Goal: Find specific page/section: Find specific page/section

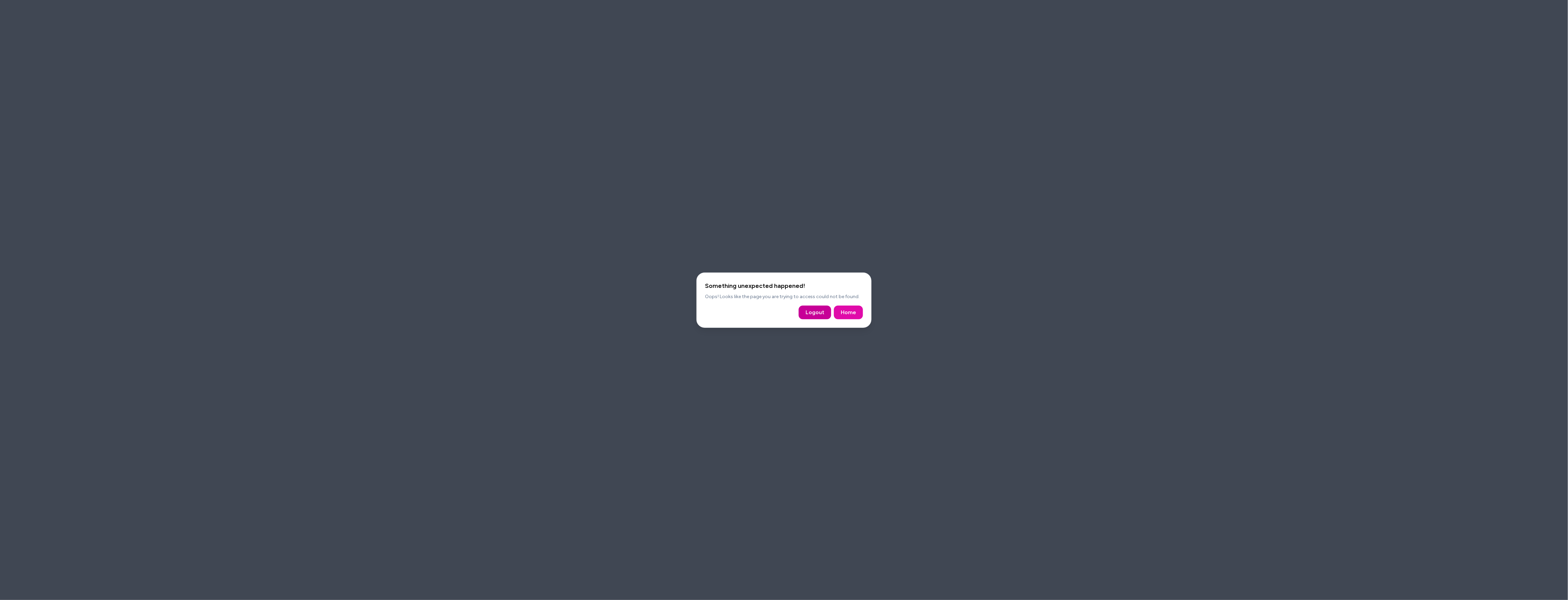
click at [812, 311] on button "Logout" at bounding box center [815, 312] width 33 height 14
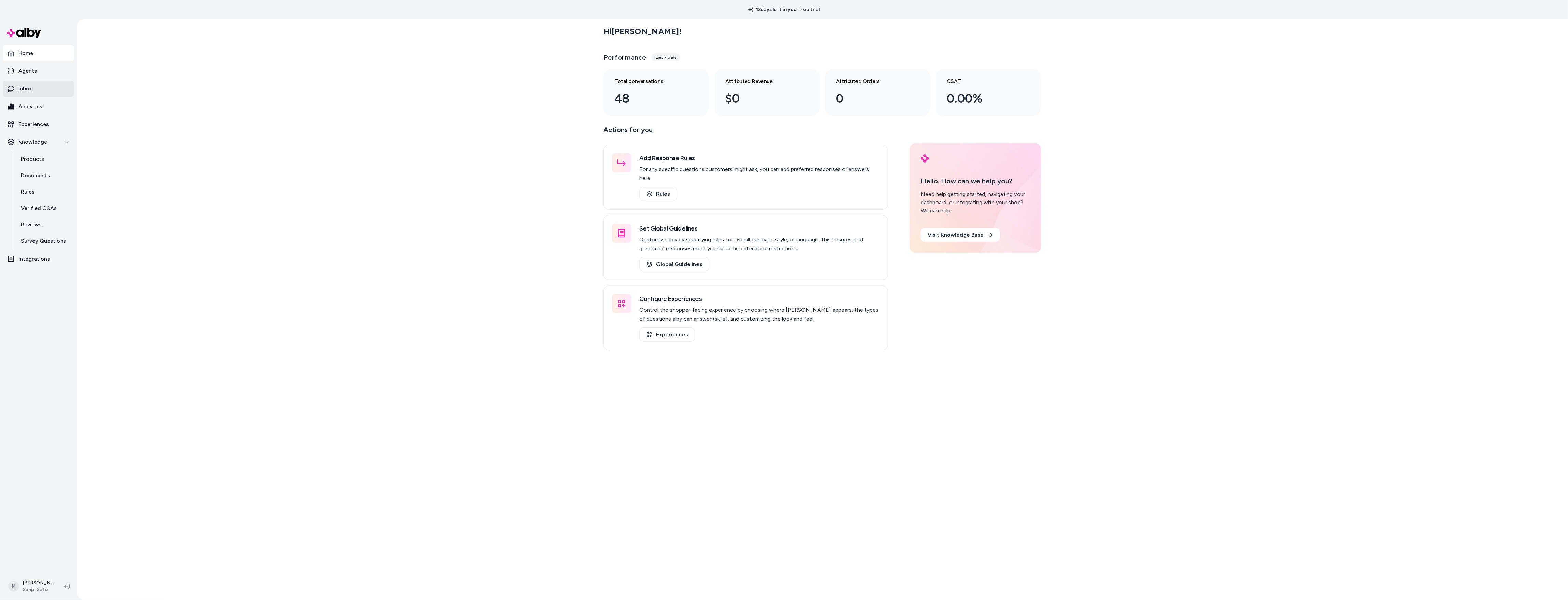
click at [34, 91] on link "Inbox" at bounding box center [38, 89] width 71 height 16
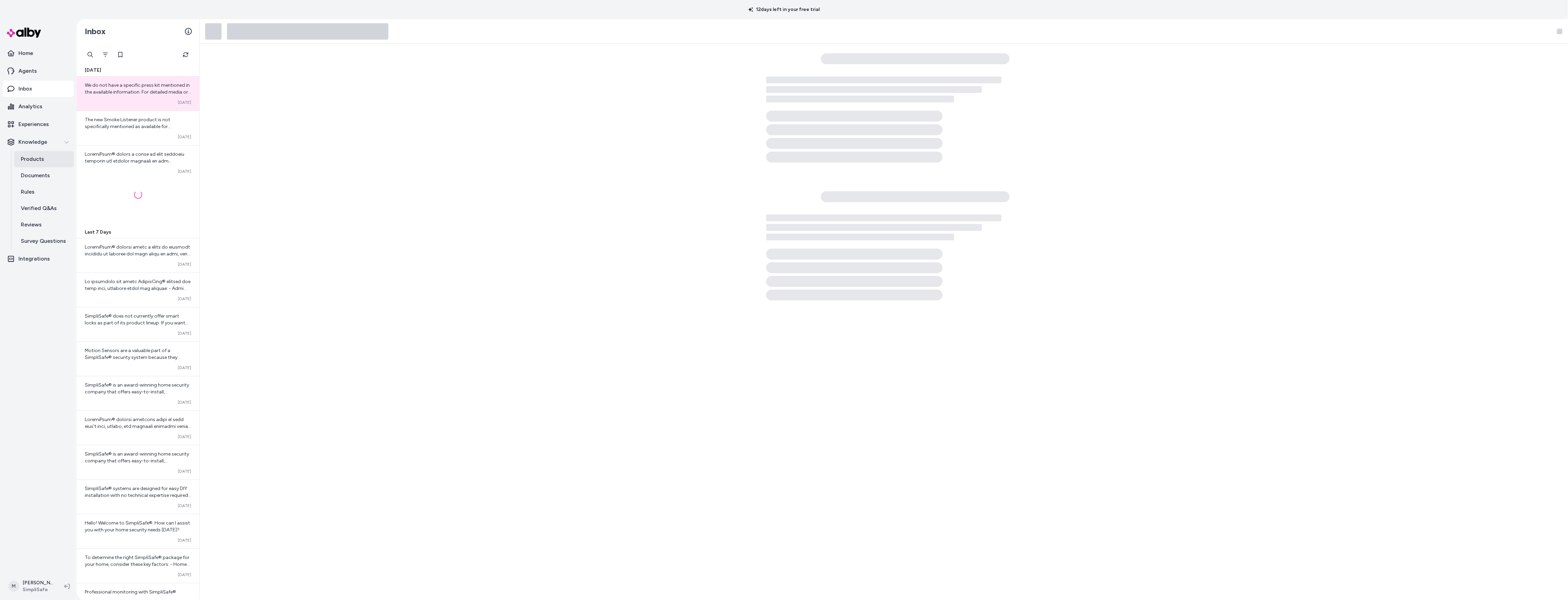
click at [36, 164] on link "Products" at bounding box center [44, 159] width 60 height 16
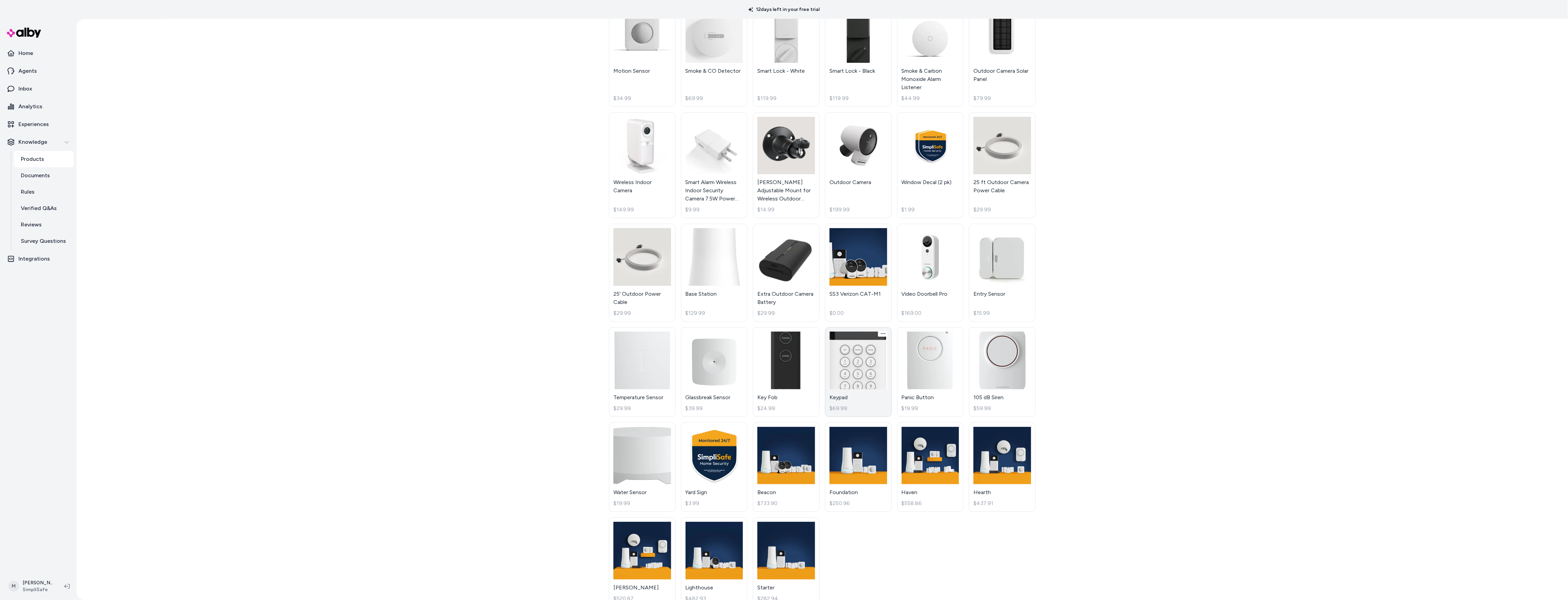
scroll to position [73, 0]
click at [853, 277] on link "SS3 Verizon CAT-M1 $0.00" at bounding box center [858, 273] width 67 height 98
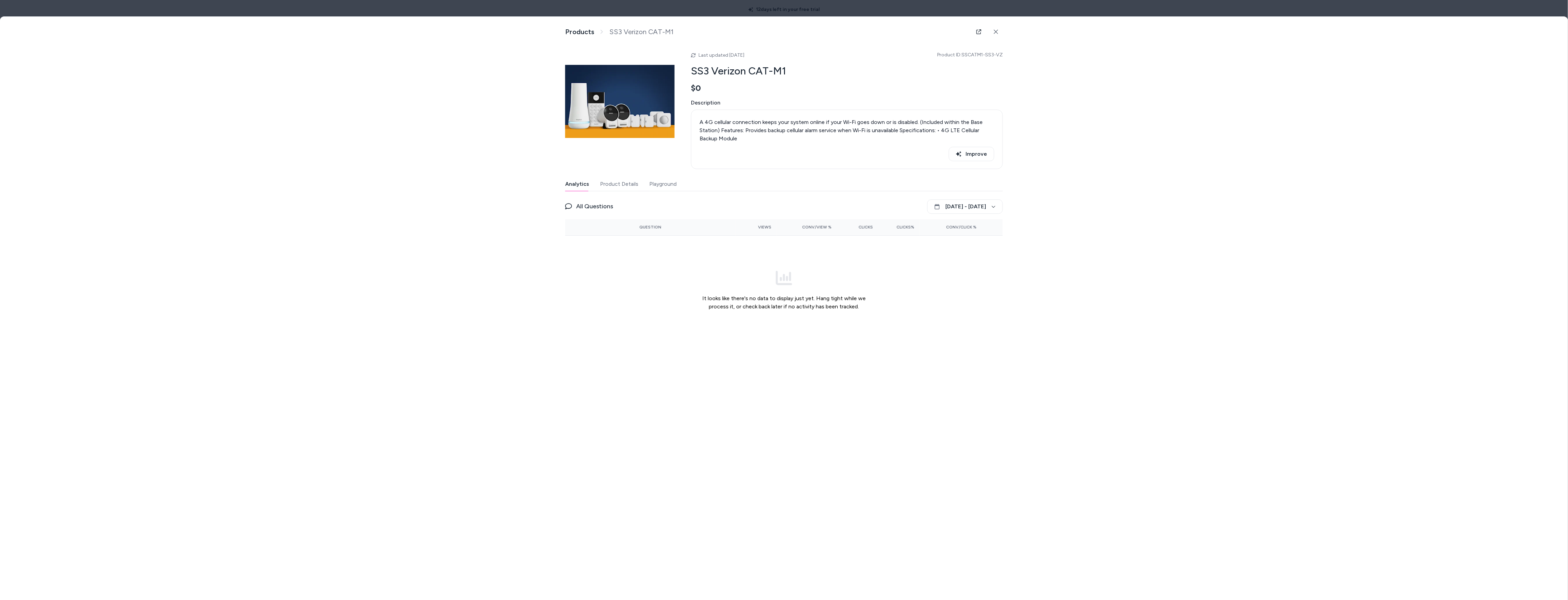
click at [779, 154] on div "Improve" at bounding box center [847, 153] width 295 height 14
